Goal: Check status: Check status

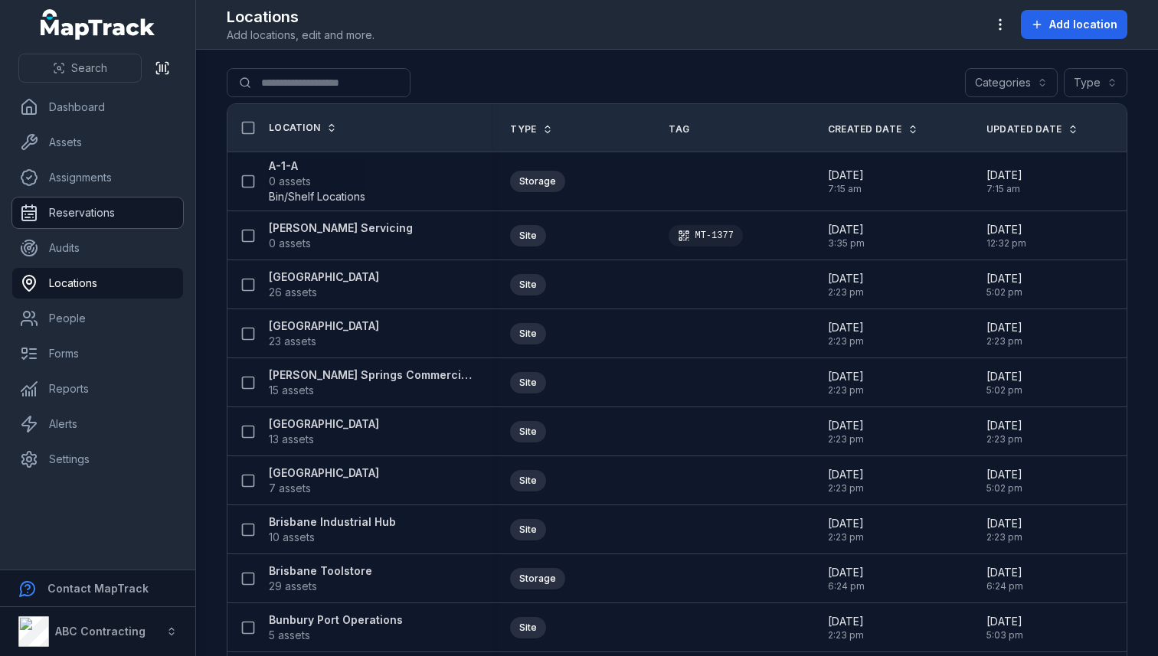
click at [87, 220] on link "Reservations" at bounding box center [97, 213] width 171 height 31
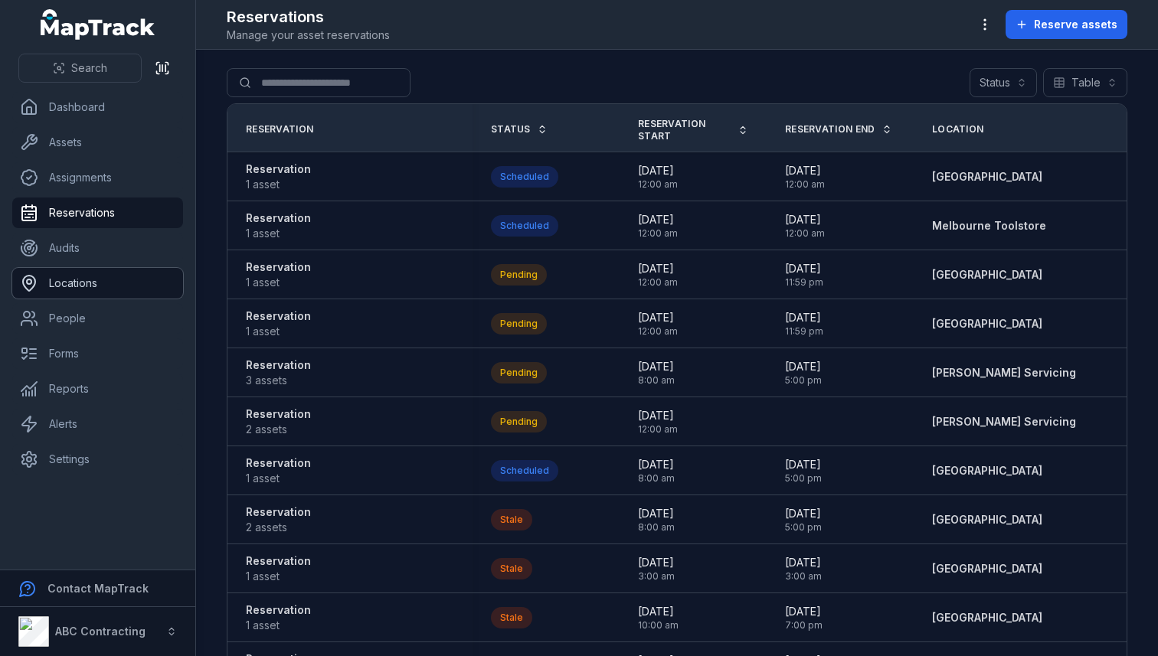
click at [75, 284] on link "Locations" at bounding box center [97, 283] width 171 height 31
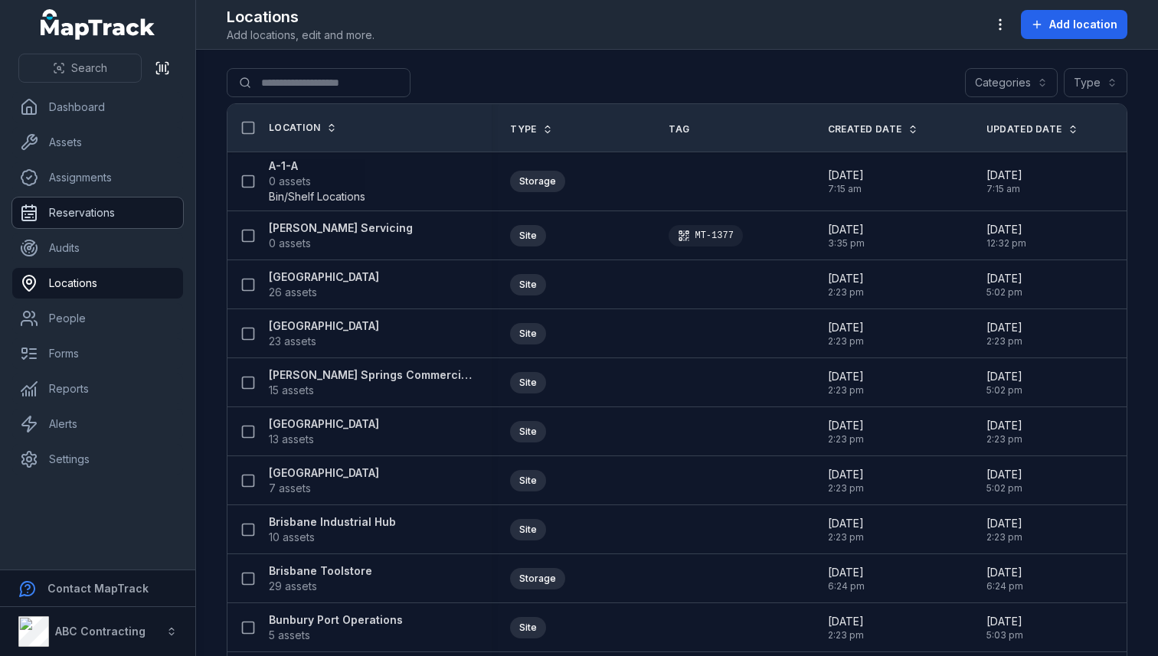
click at [115, 211] on link "Reservations" at bounding box center [97, 213] width 171 height 31
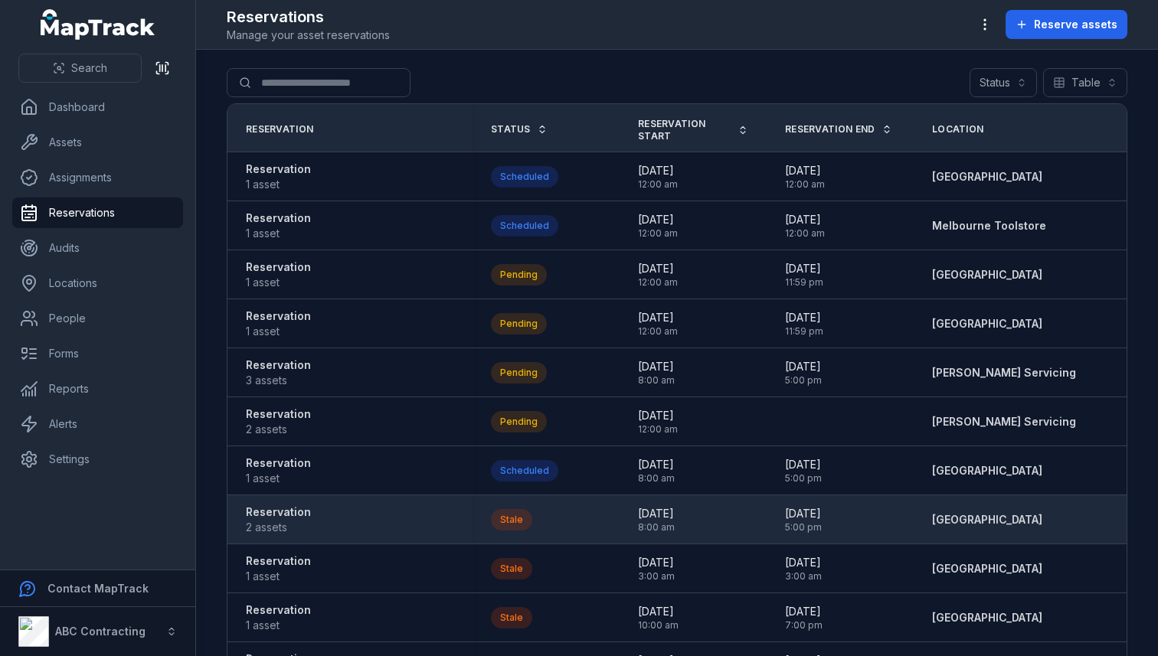
click at [530, 517] on div "Stale" at bounding box center [511, 519] width 41 height 21
click at [278, 508] on strong "Reservation" at bounding box center [278, 512] width 65 height 15
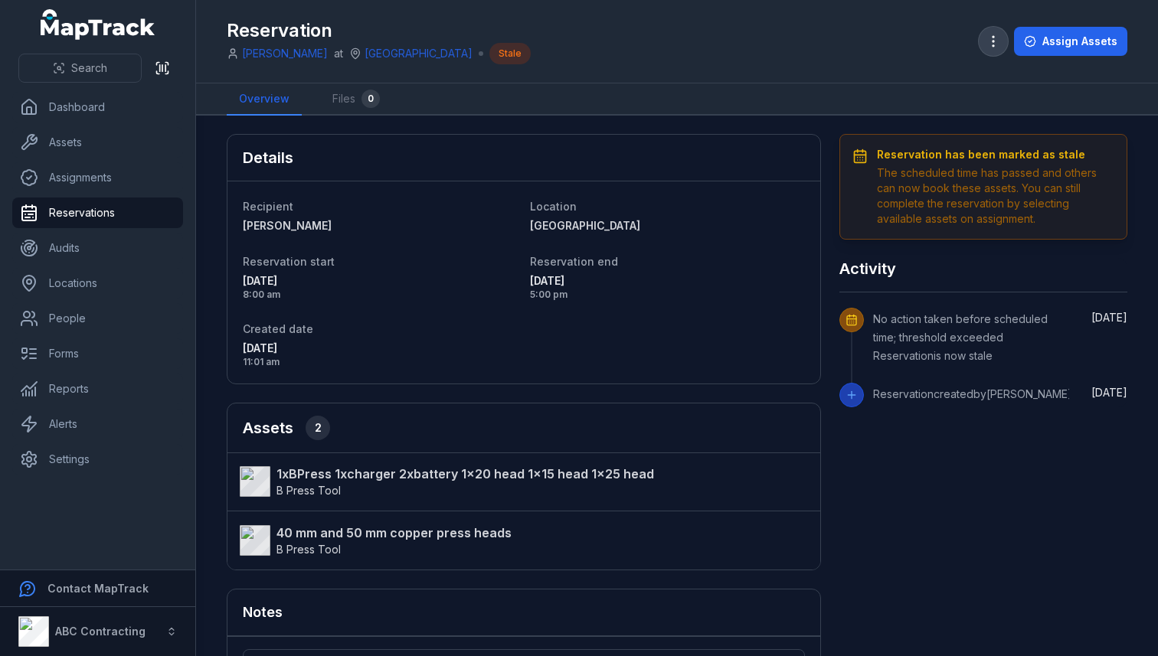
click at [1000, 37] on icon "button" at bounding box center [992, 41] width 15 height 15
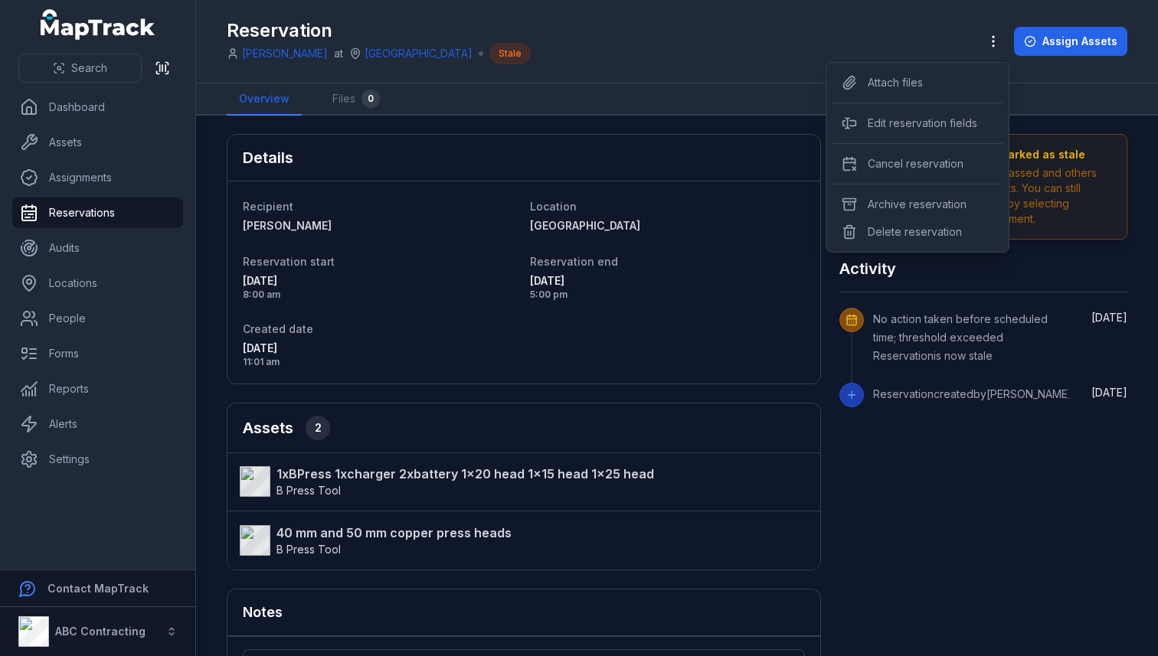
click at [1045, 47] on div "Assign Assets" at bounding box center [1052, 41] width 149 height 29
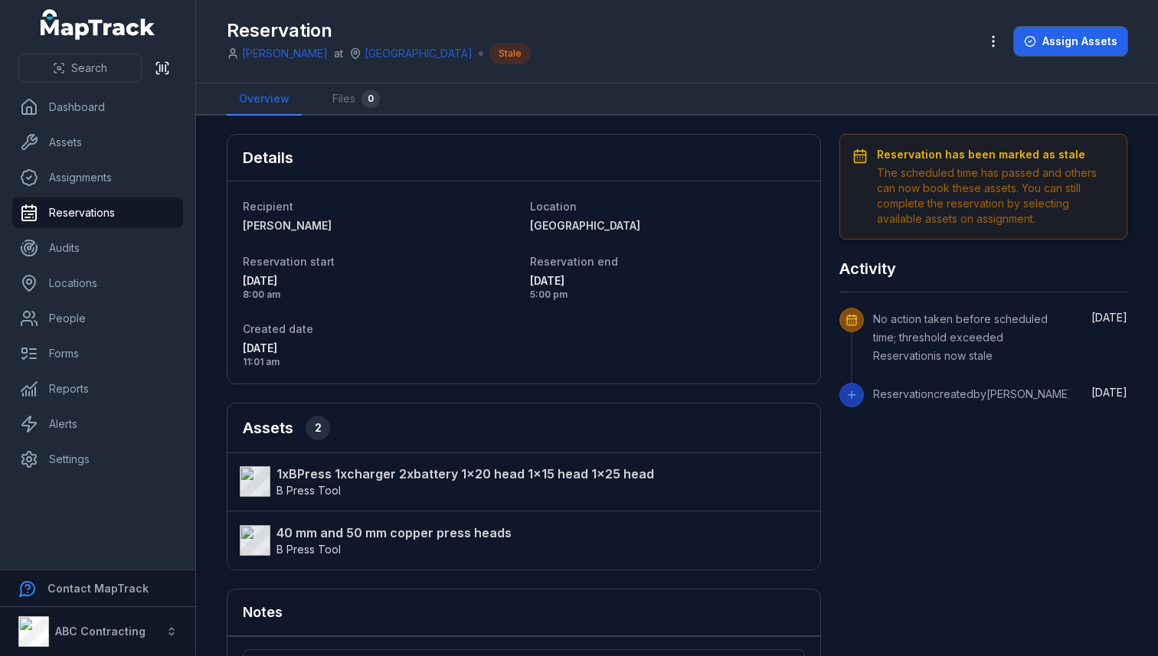
click at [1045, 47] on button "Assign Assets" at bounding box center [1070, 41] width 113 height 29
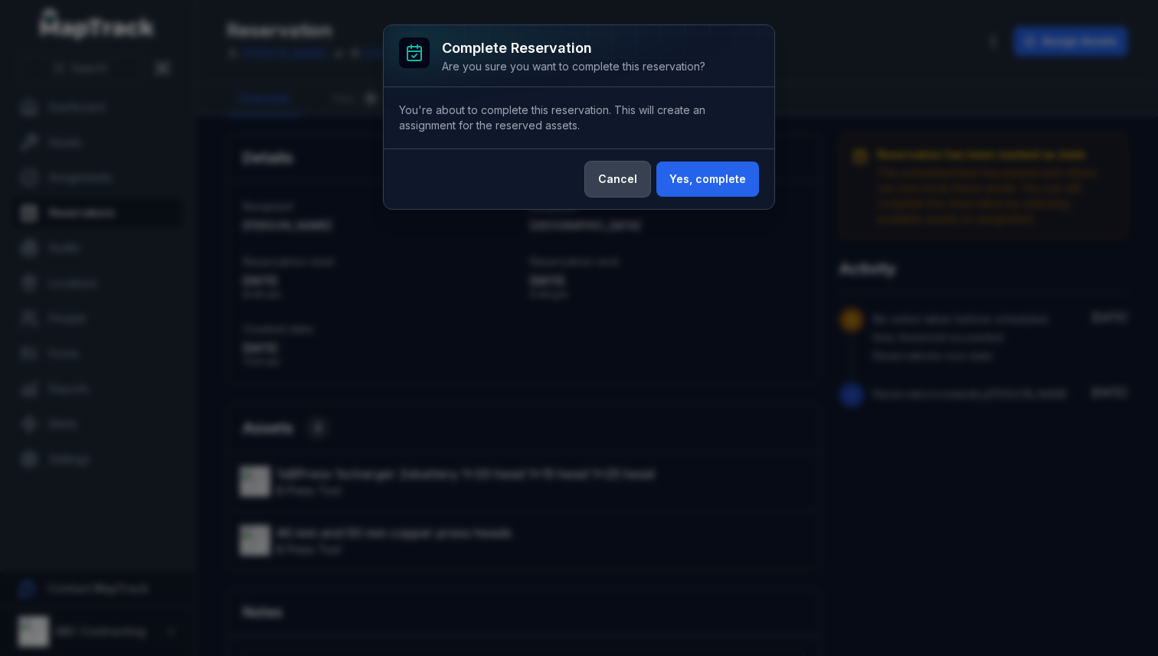
click at [615, 186] on button "Cancel" at bounding box center [617, 179] width 65 height 35
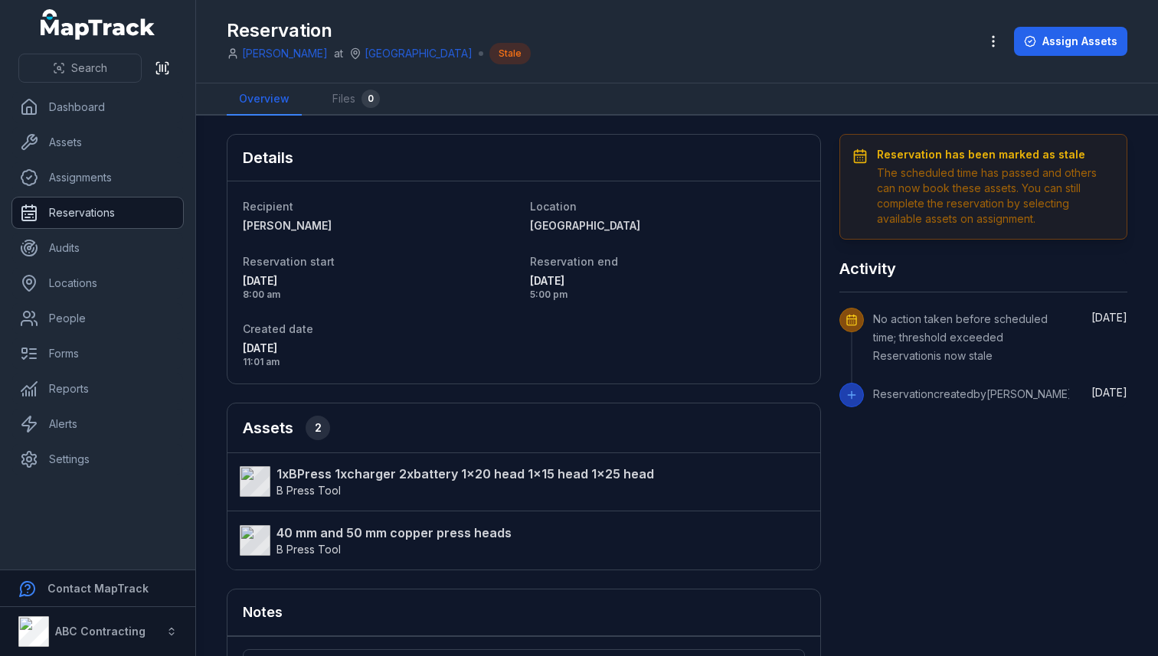
click at [86, 212] on link "Reservations" at bounding box center [97, 213] width 171 height 31
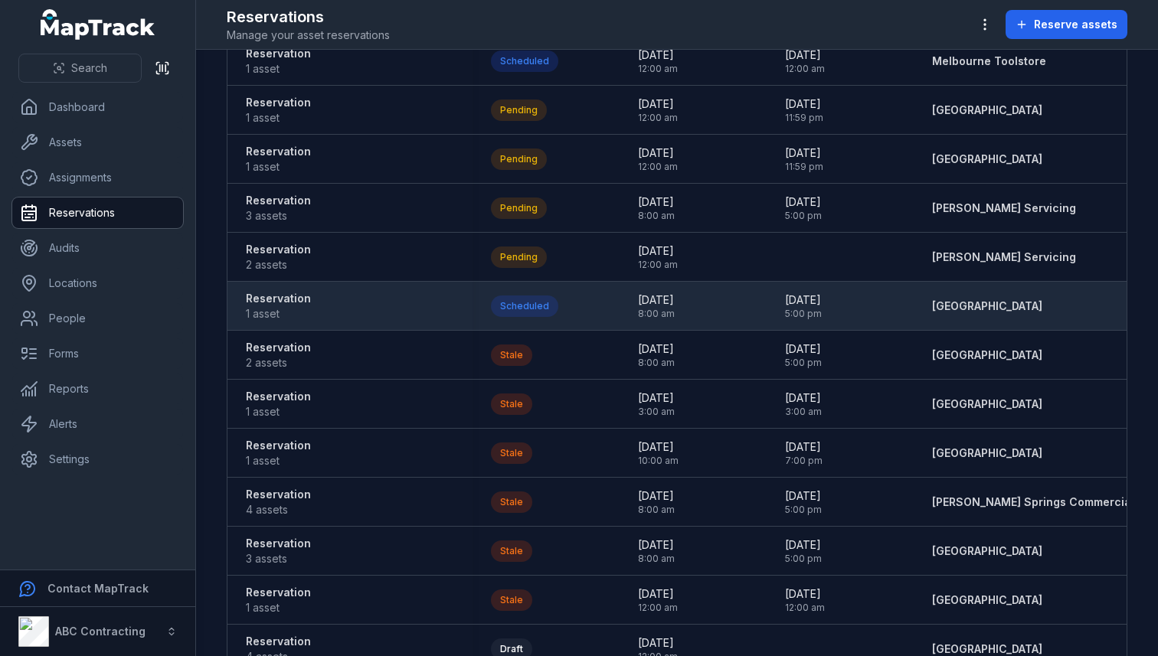
scroll to position [167, 0]
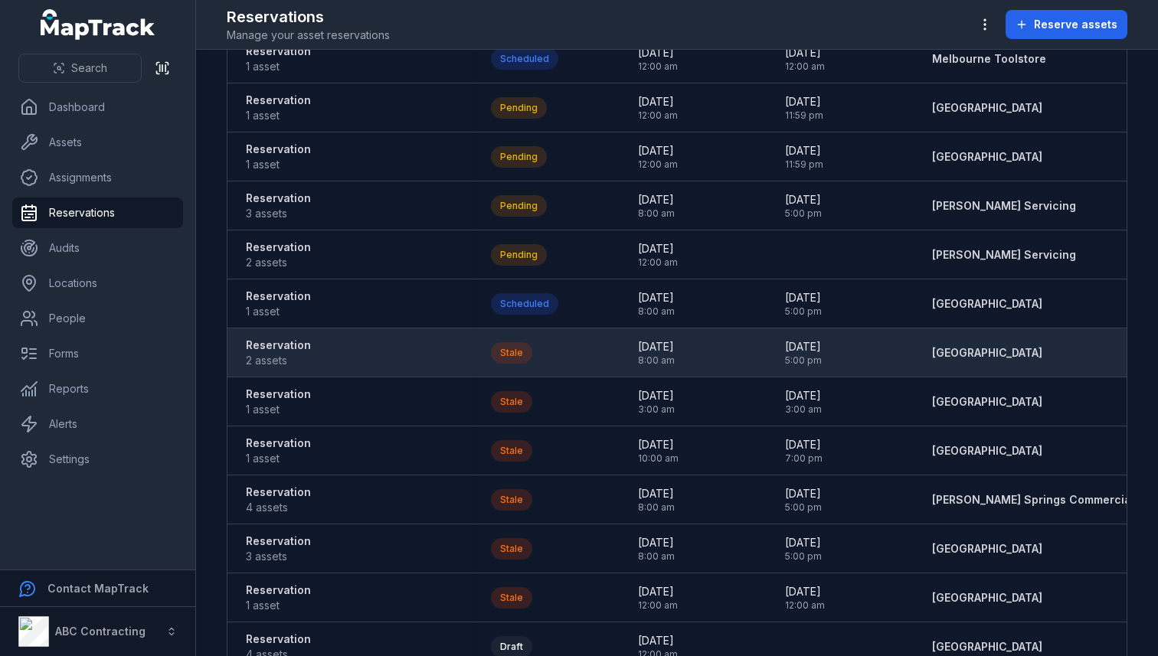
click at [270, 348] on strong "Reservation" at bounding box center [278, 345] width 65 height 15
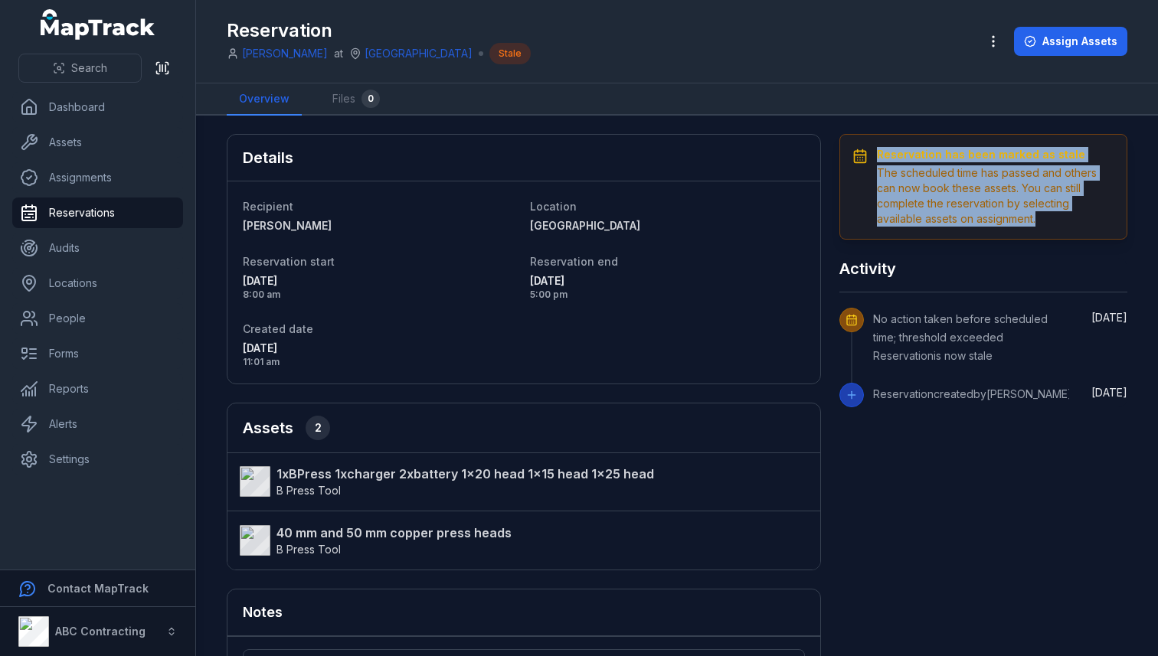
drag, startPoint x: 1049, startPoint y: 224, endPoint x: 861, endPoint y: 149, distance: 203.0
click at [861, 149] on div "Reservation has been marked as stale The scheduled time has passed and others c…" at bounding box center [983, 187] width 262 height 80
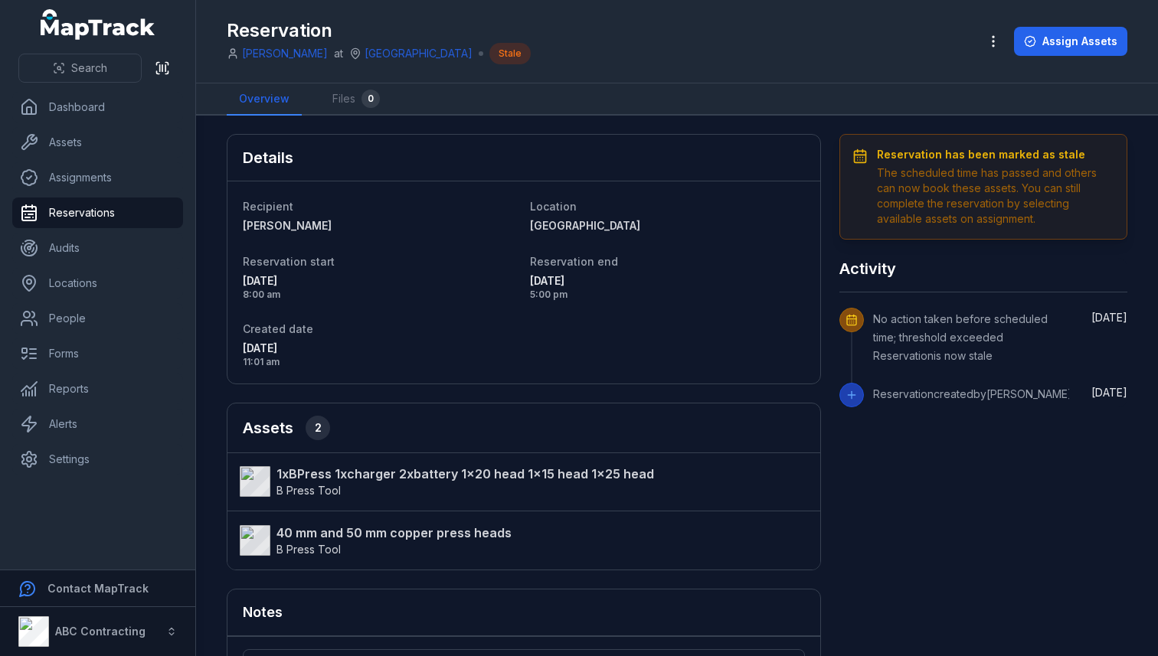
click at [971, 478] on div "Details Recipient [PERSON_NAME][GEOGRAPHIC_DATA] Location [GEOGRAPHIC_DATA] sta…" at bounding box center [677, 474] width 900 height 680
